Goal: Task Accomplishment & Management: Manage account settings

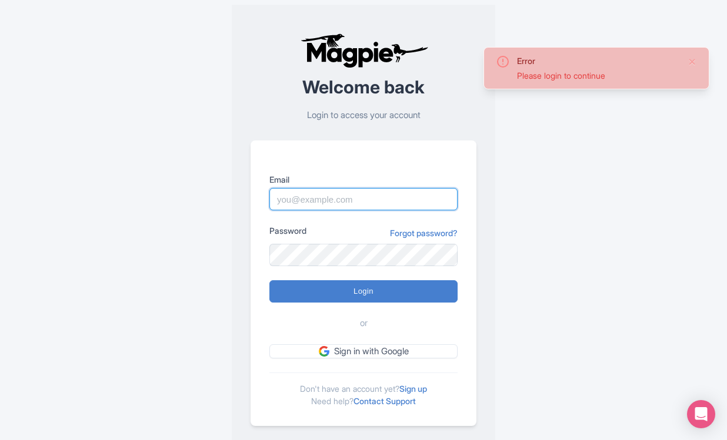
type input "[PERSON_NAME][DOMAIN_NAME][EMAIL_ADDRESS][PERSON_NAME][DOMAIN_NAME]"
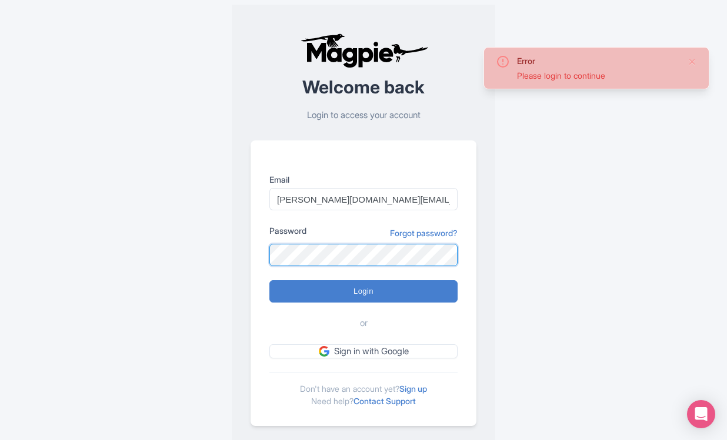
click at [363, 291] on input "Login" at bounding box center [363, 291] width 188 height 22
type input "Logging in..."
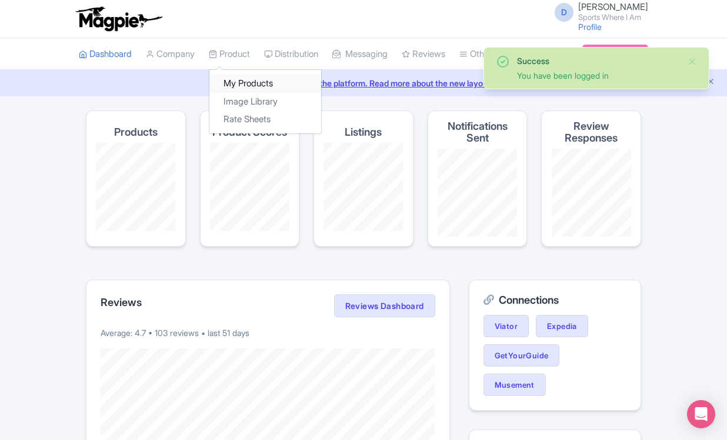
click at [242, 78] on link "My Products" at bounding box center [265, 84] width 112 height 18
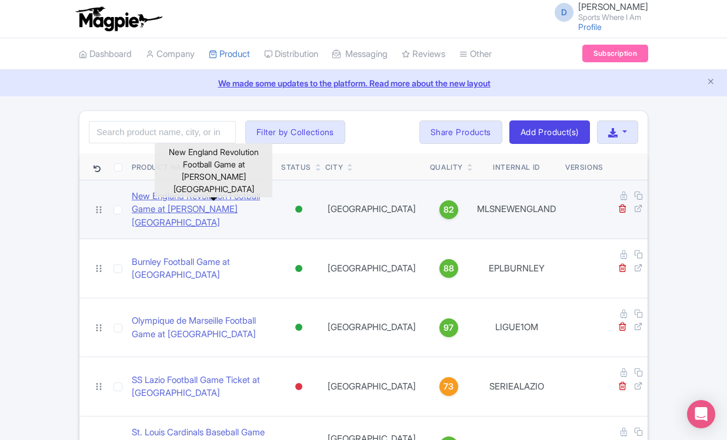
click at [168, 205] on link "New England Revolution Football Game at Gillette Stadium" at bounding box center [202, 210] width 140 height 40
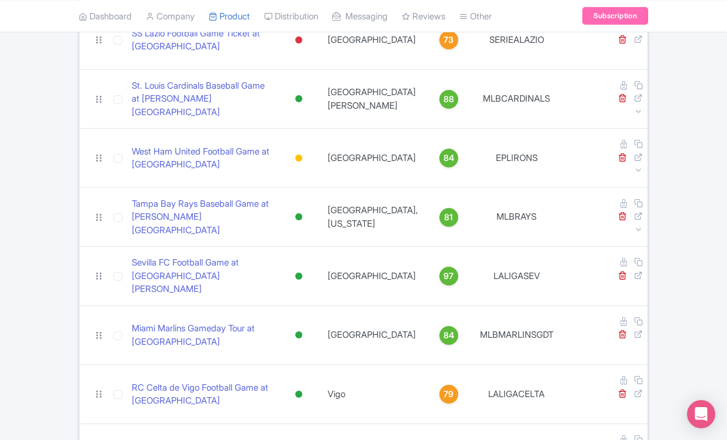
scroll to position [244, 0]
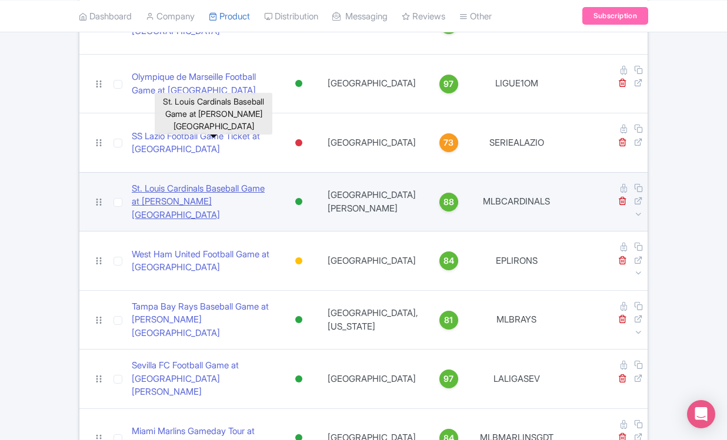
click at [152, 182] on link "St. Louis Cardinals Baseball Game at Busch Stadium" at bounding box center [202, 202] width 140 height 40
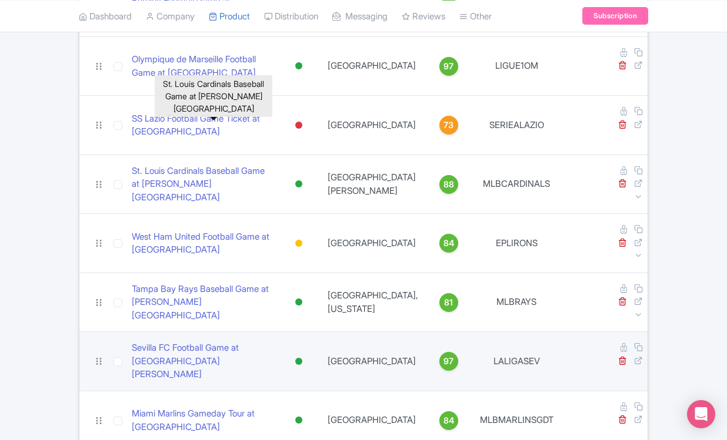
scroll to position [262, 0]
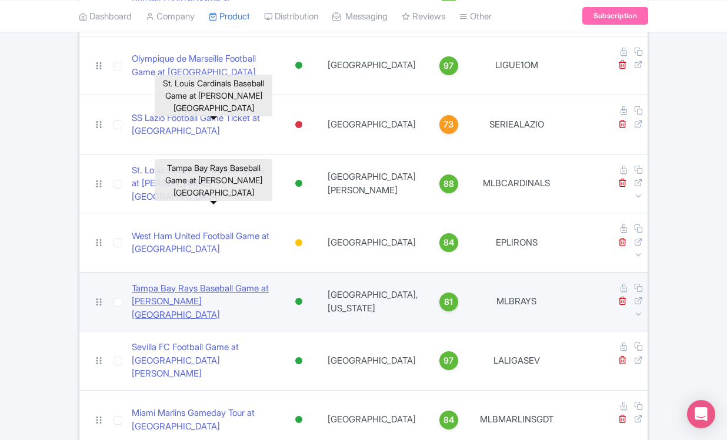
click at [221, 282] on link "Tampa Bay Rays Baseball Game at George M. Steinbrenner Field" at bounding box center [202, 302] width 140 height 40
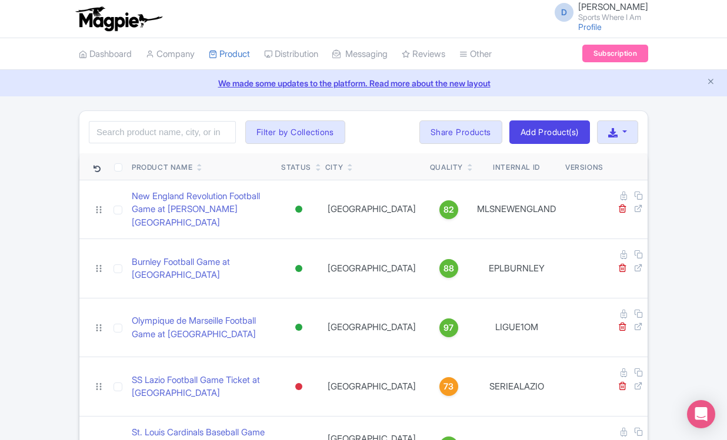
scroll to position [0, 0]
click at [183, 129] on input "search" at bounding box center [162, 132] width 147 height 22
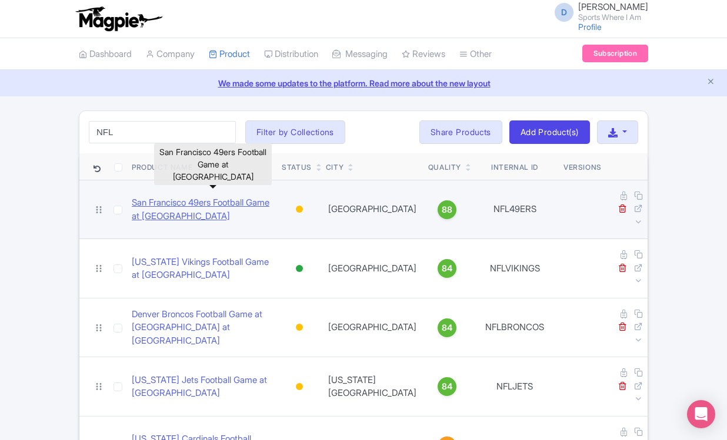
click at [189, 208] on link "San Francisco 49ers Football Game at [GEOGRAPHIC_DATA]" at bounding box center [202, 209] width 141 height 26
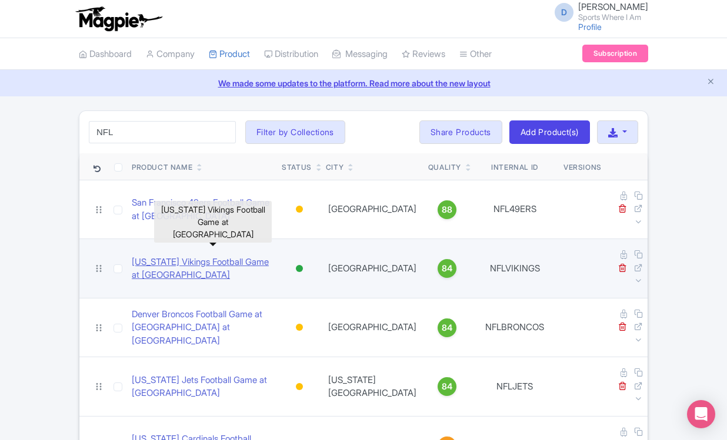
click at [200, 256] on link "Minnesota Vikings Football Game at US Bank Stadium" at bounding box center [202, 269] width 141 height 26
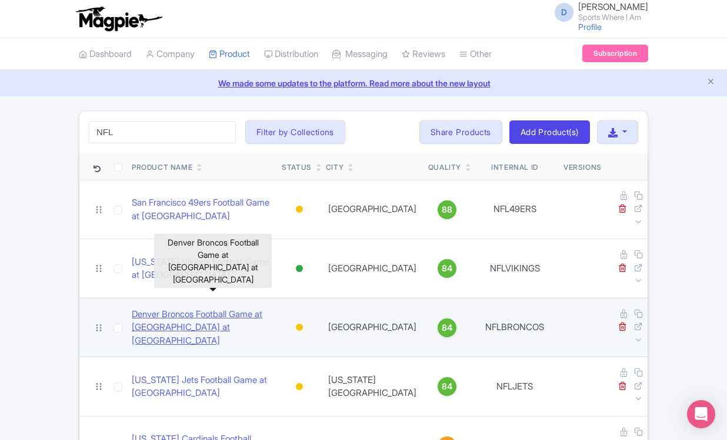
click at [171, 308] on link "Denver Broncos Football Game at Empower Field at Mile High" at bounding box center [202, 328] width 141 height 40
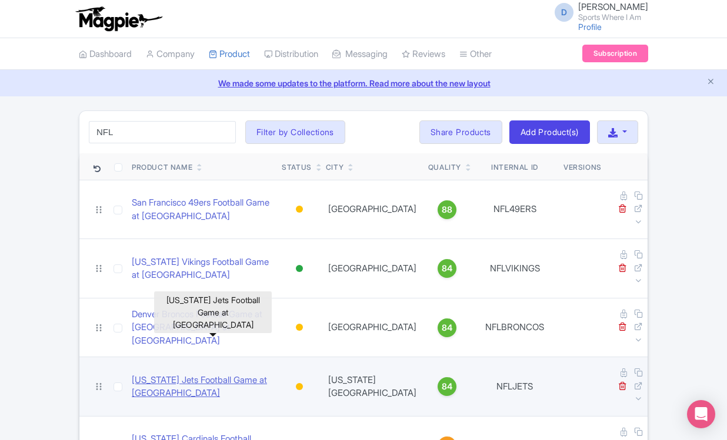
click at [204, 374] on link "New York Jets Football Game at Metlife Stadium" at bounding box center [202, 387] width 141 height 26
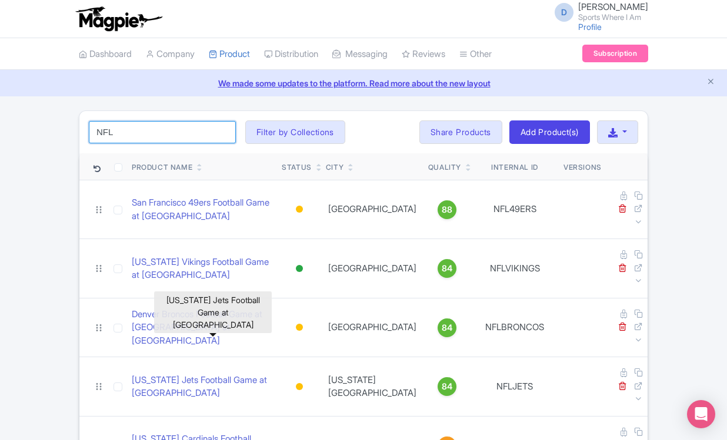
click at [146, 139] on input "NFL" at bounding box center [162, 132] width 147 height 22
click at [129, 129] on input "NFL" at bounding box center [162, 132] width 147 height 22
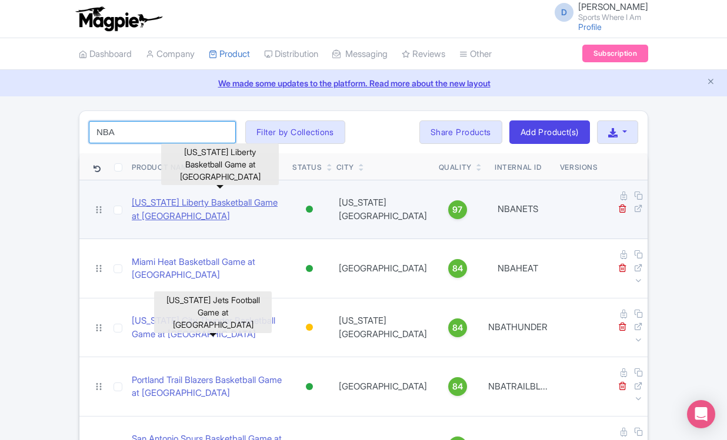
type input "NBA"
click at [136, 196] on link "New York Liberty Basketball Game at Barclays Center" at bounding box center [207, 209] width 151 height 26
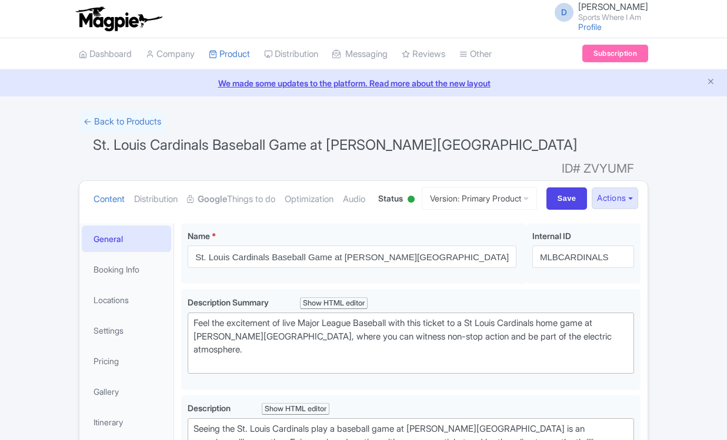
scroll to position [253, 0]
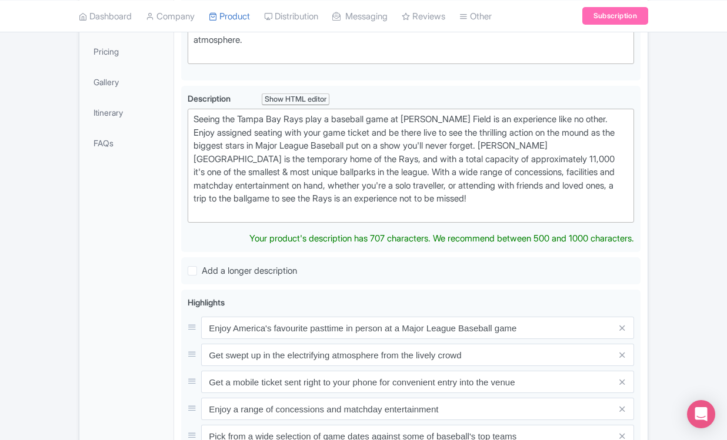
scroll to position [311, 0]
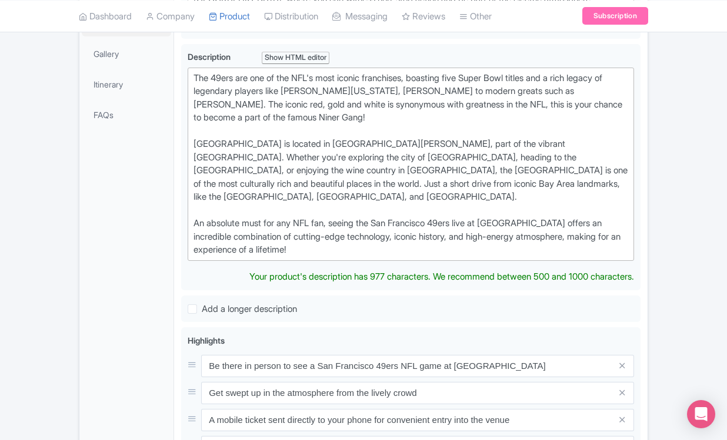
scroll to position [320, 0]
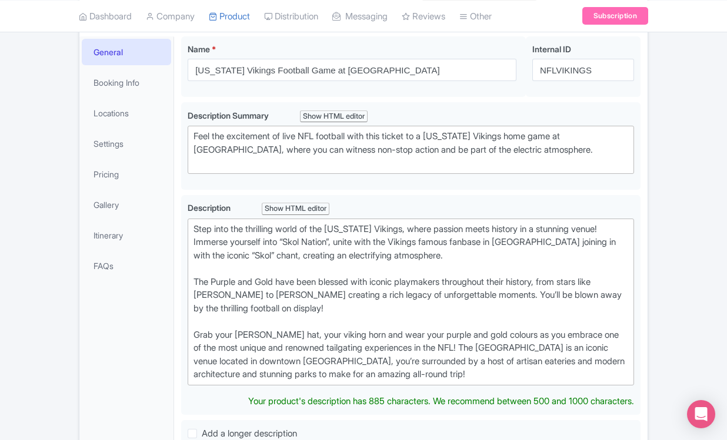
scroll to position [179, 0]
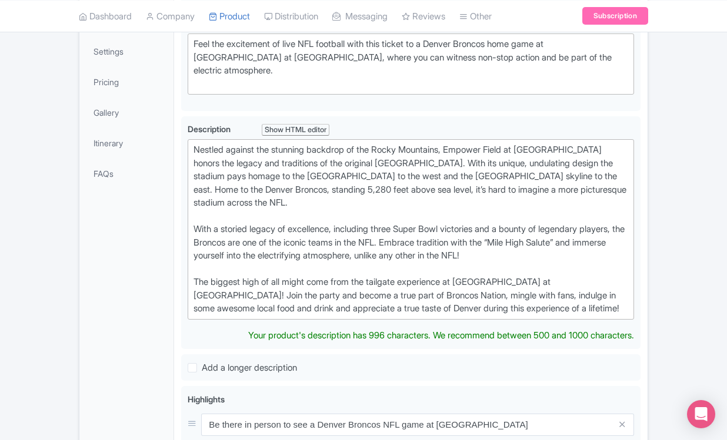
scroll to position [285, 0]
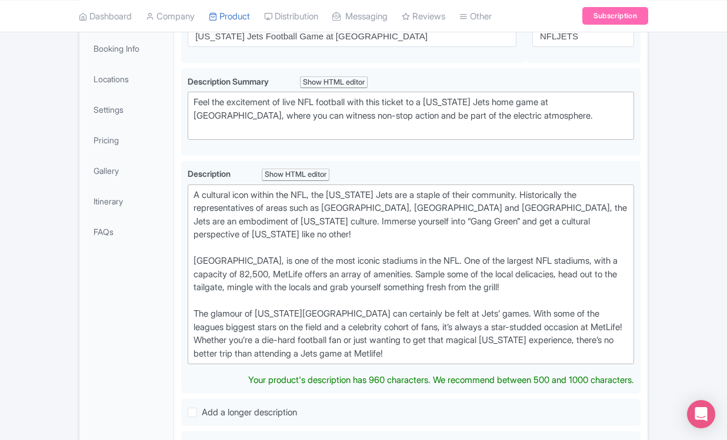
scroll to position [205, 0]
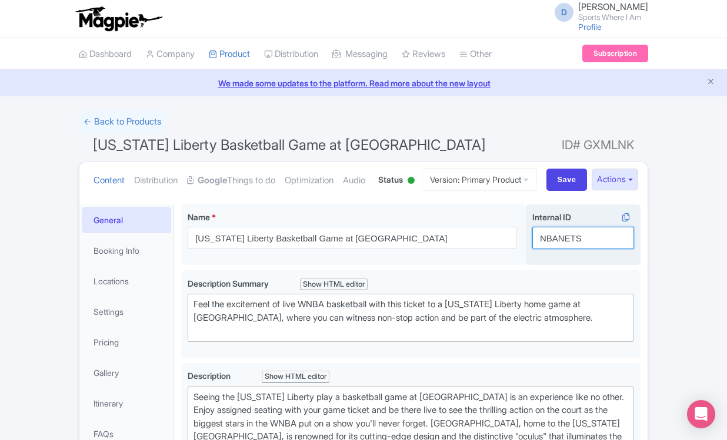
click at [537, 249] on input "NBANETS" at bounding box center [583, 238] width 102 height 22
drag, startPoint x: 596, startPoint y: 281, endPoint x: 568, endPoint y: 282, distance: 27.6
click at [568, 249] on input "WNBANETS" at bounding box center [583, 238] width 102 height 22
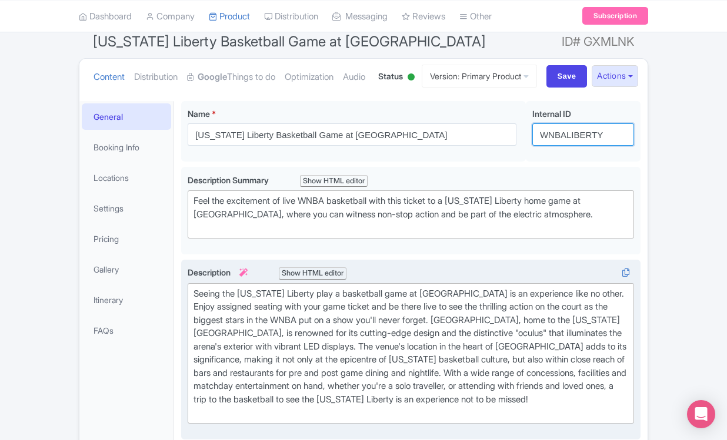
scroll to position [89, 0]
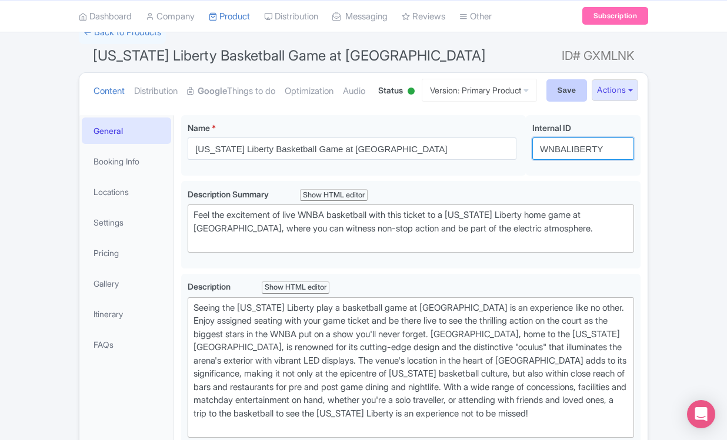
type input "WNBALIBERTY"
click at [553, 102] on input "Save" at bounding box center [566, 90] width 41 height 22
type input "Saving..."
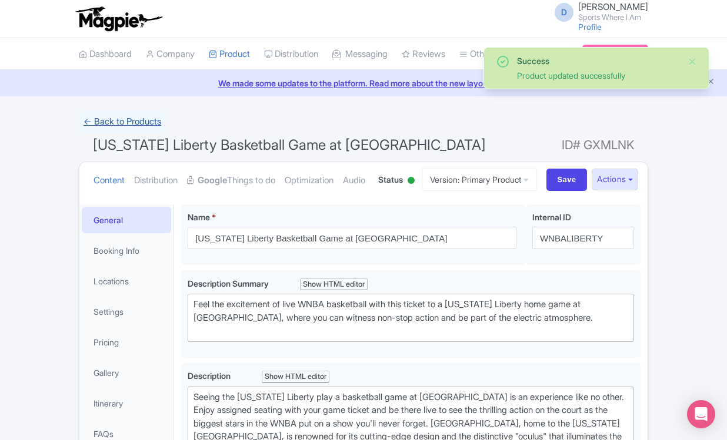
click at [106, 120] on link "← Back to Products" at bounding box center [122, 122] width 87 height 23
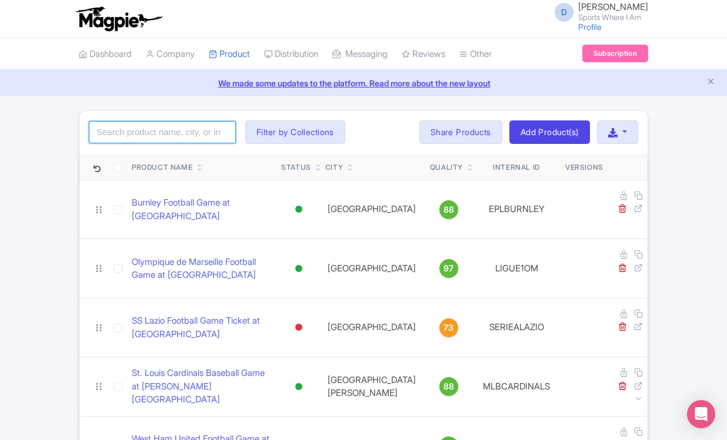
click at [151, 137] on input "search" at bounding box center [162, 132] width 147 height 22
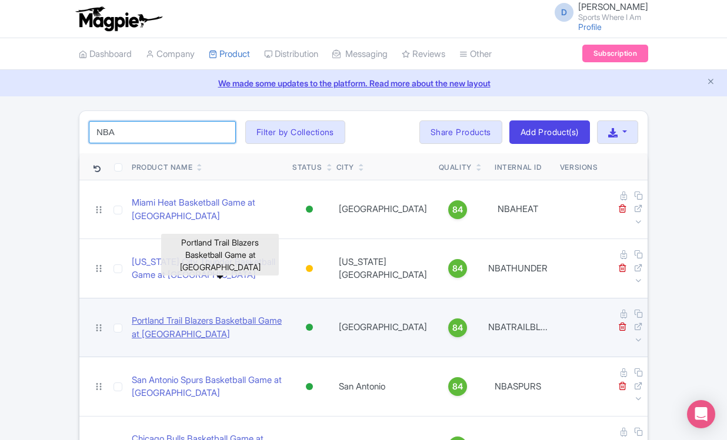
type input "NBA"
click at [151, 315] on link "Portland Trail Blazers Basketball Game at [GEOGRAPHIC_DATA]" at bounding box center [207, 328] width 151 height 26
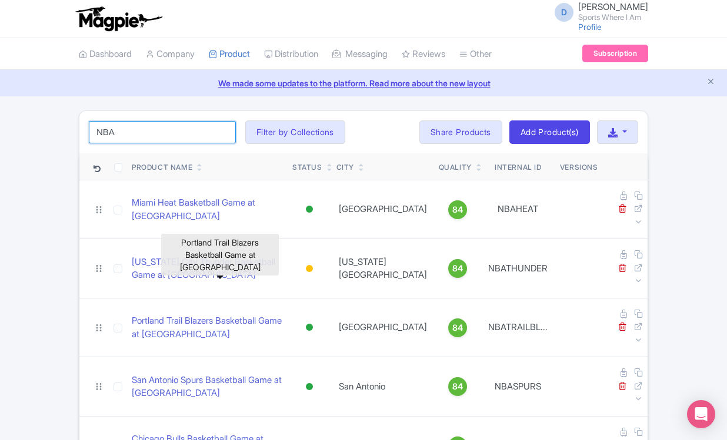
click at [152, 136] on input "NBA" at bounding box center [162, 132] width 147 height 22
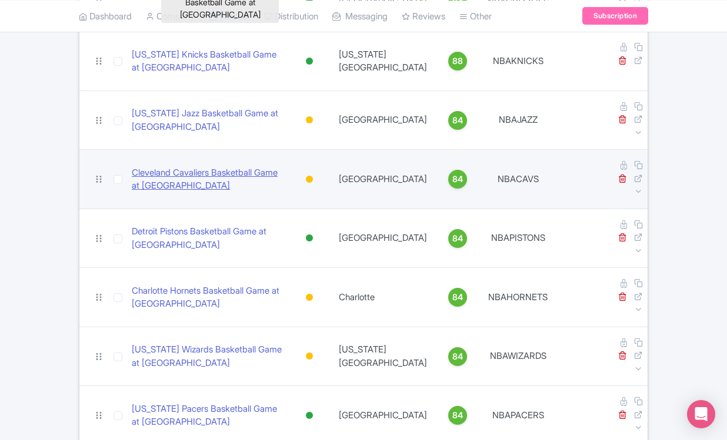
scroll to position [925, 0]
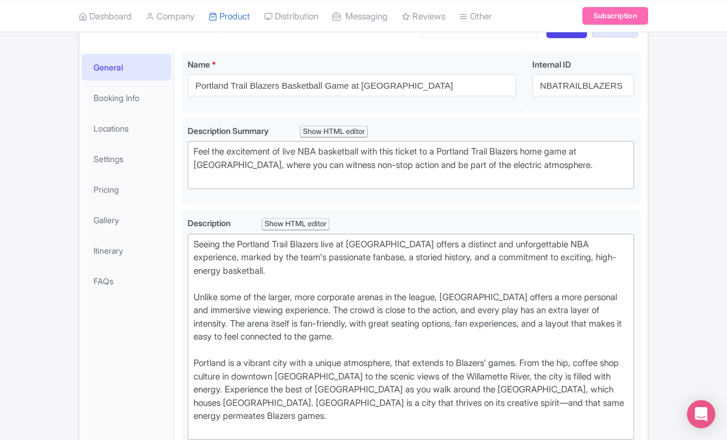
scroll to position [162, 0]
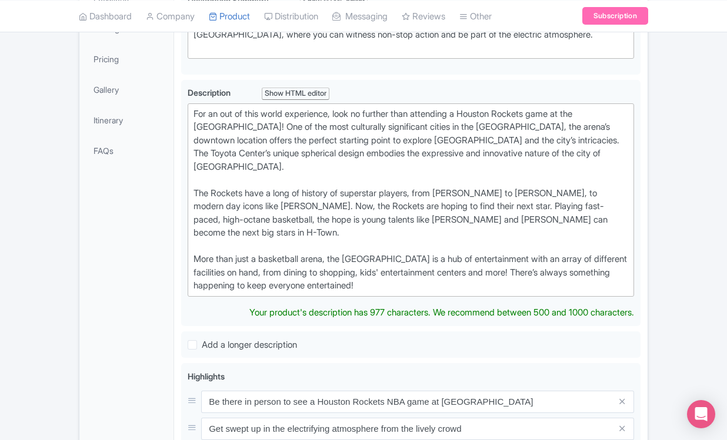
scroll to position [293, 0]
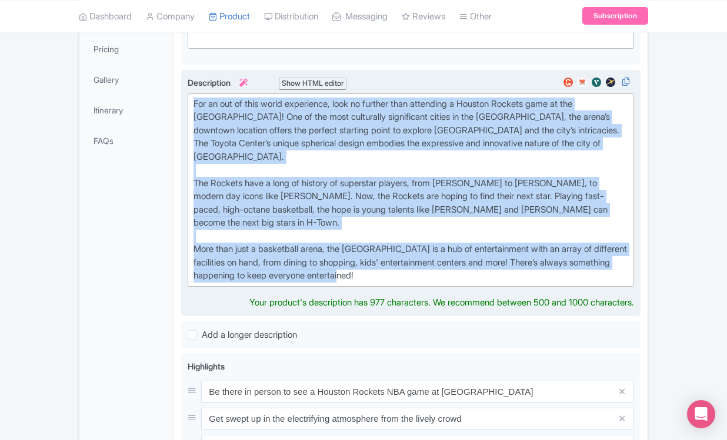
drag, startPoint x: 191, startPoint y: 146, endPoint x: 443, endPoint y: 303, distance: 297.1
click at [443, 287] on trix-editor "For an out of this world experience, look no further than attending a Houston R…" at bounding box center [411, 189] width 446 height 193
paste trix-editor "newly acquired NBA superstar Kevin Durant could be the next legend"
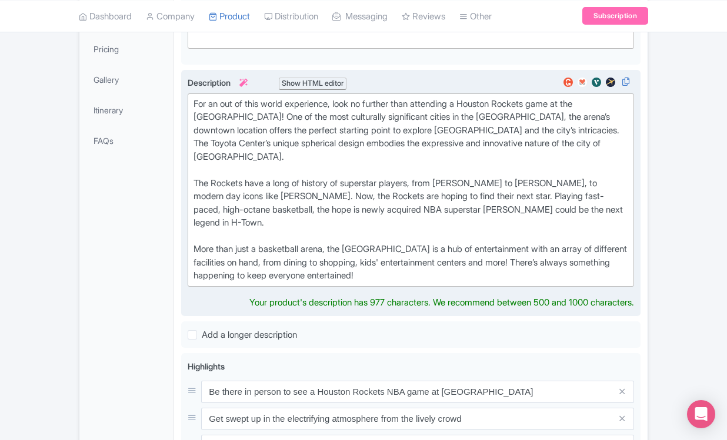
type trix-editor "<div>For an out of this world experience, look no further than attending a Hous…"
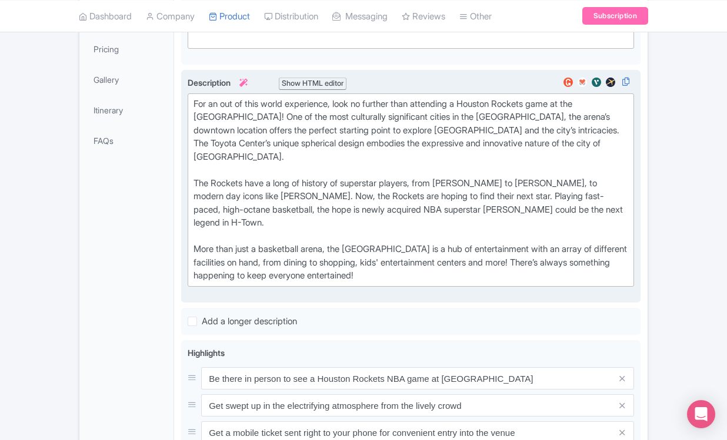
click at [641, 259] on div "Houston Rockets Basketball Game at Toyota Center Name * i Houston Rockets Baske…" at bounding box center [410, 323] width 473 height 838
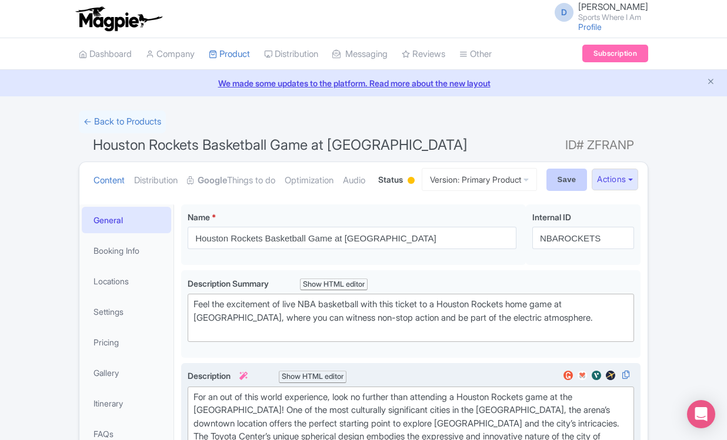
scroll to position [0, 0]
click at [556, 191] on input "Save" at bounding box center [566, 180] width 41 height 22
type input "Saving..."
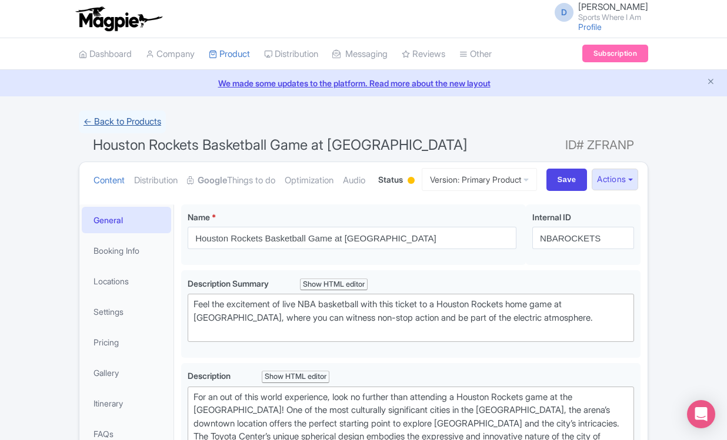
click at [148, 129] on link "← Back to Products" at bounding box center [122, 122] width 87 height 23
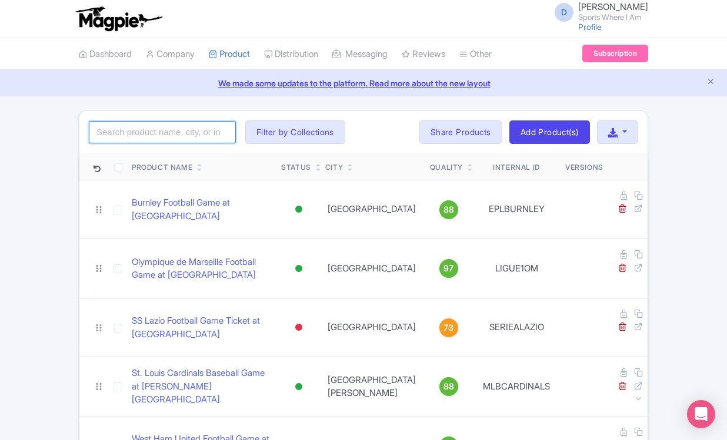
click at [148, 129] on input "search" at bounding box center [162, 132] width 147 height 22
click at [193, 129] on input "search" at bounding box center [162, 132] width 147 height 22
